Goal: Task Accomplishment & Management: Use online tool/utility

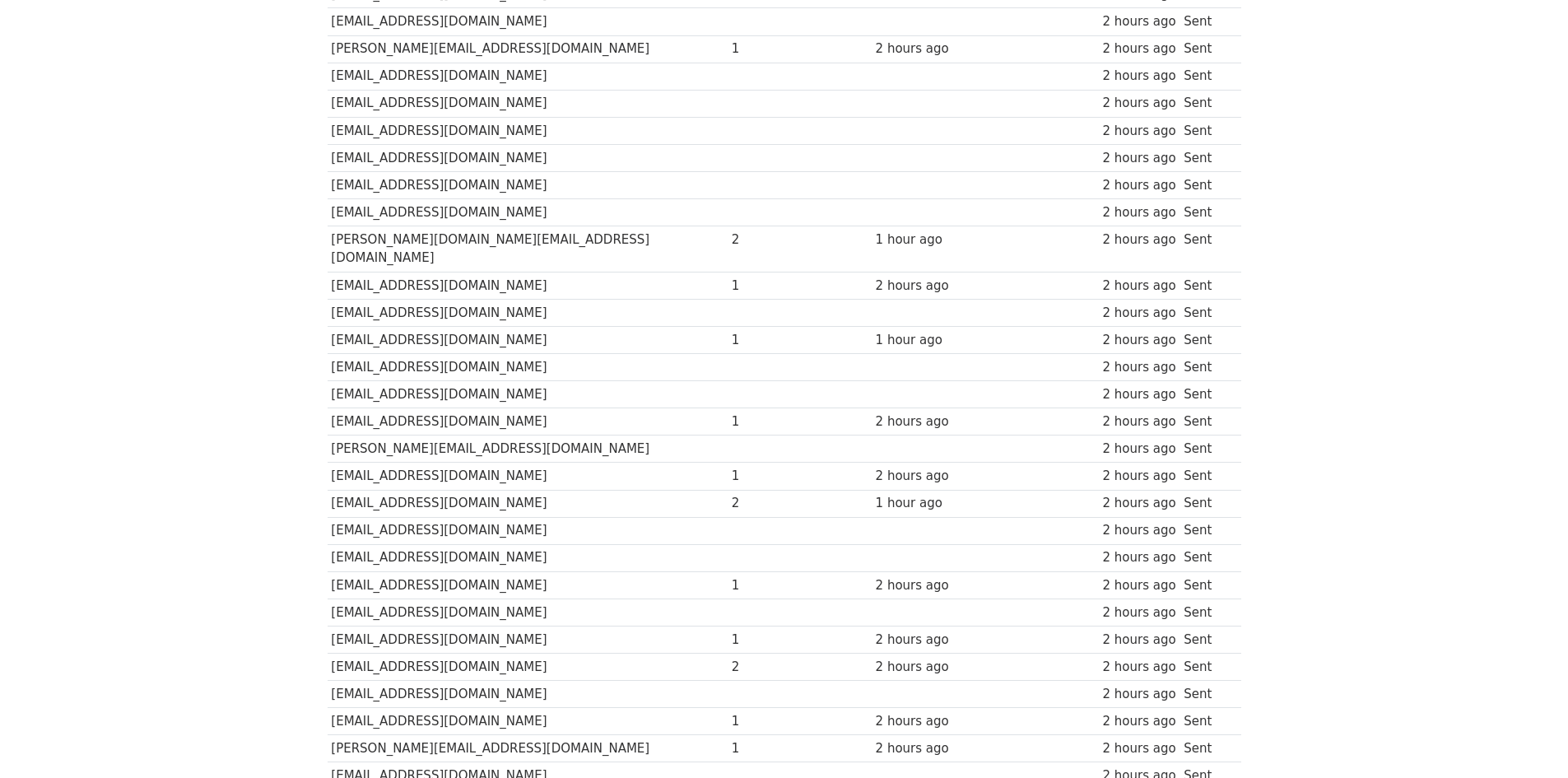
scroll to position [5090, 0]
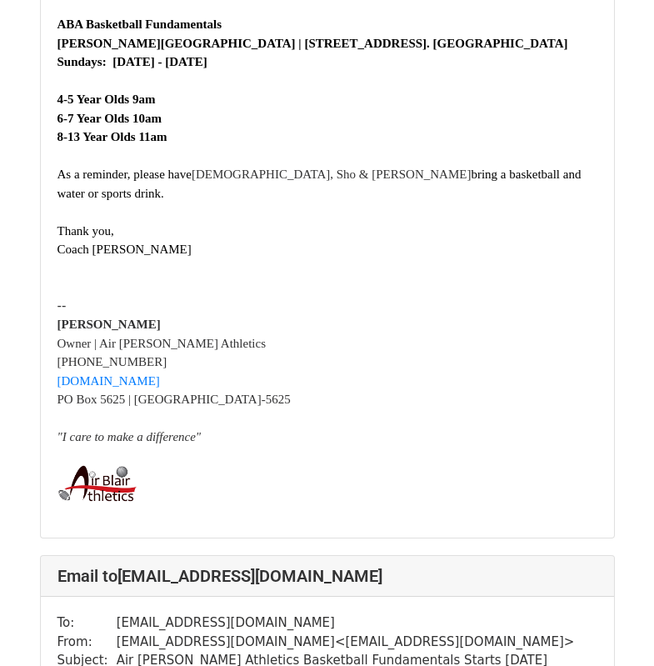
scroll to position [4168, 0]
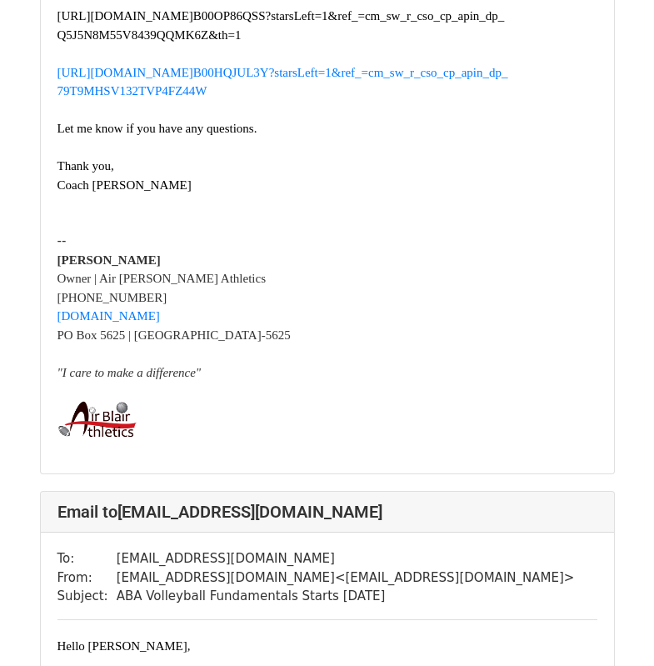
scroll to position [1584, 0]
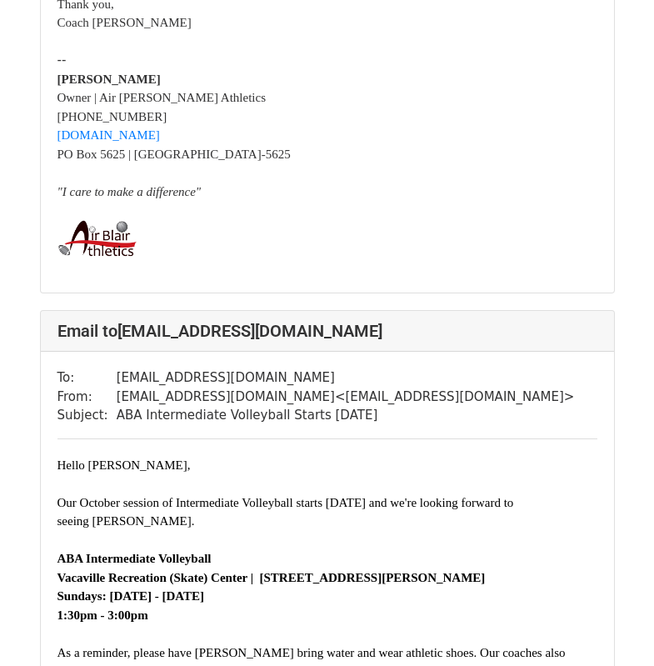
scroll to position [1667, 0]
